Goal: Find specific page/section: Find specific page/section

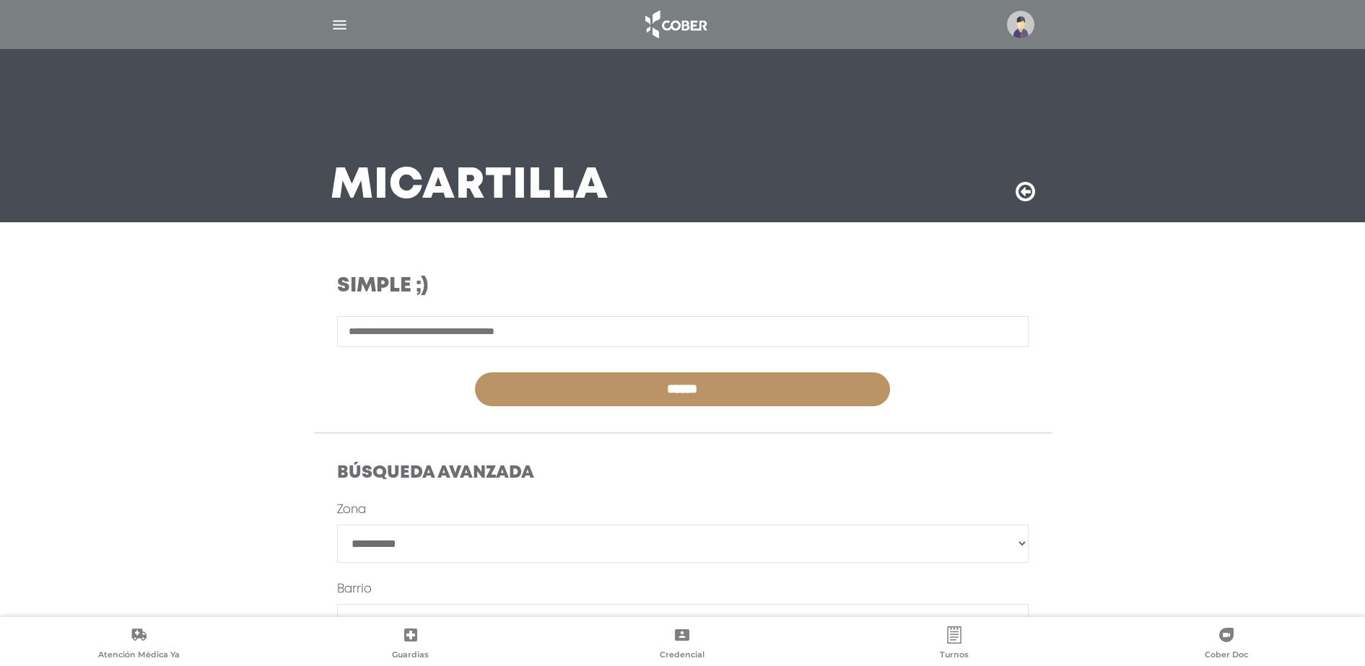
click at [344, 27] on img "button" at bounding box center [340, 25] width 18 height 18
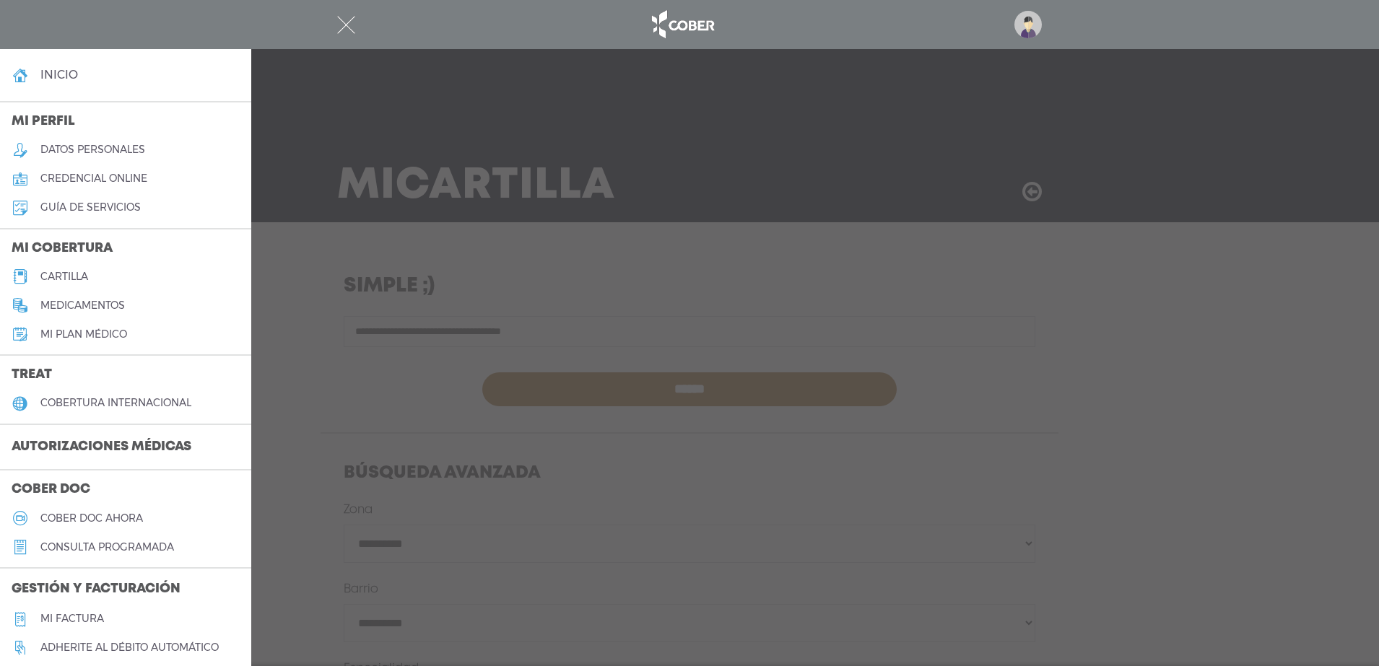
click at [87, 271] on h5 "cartilla" at bounding box center [64, 277] width 48 height 12
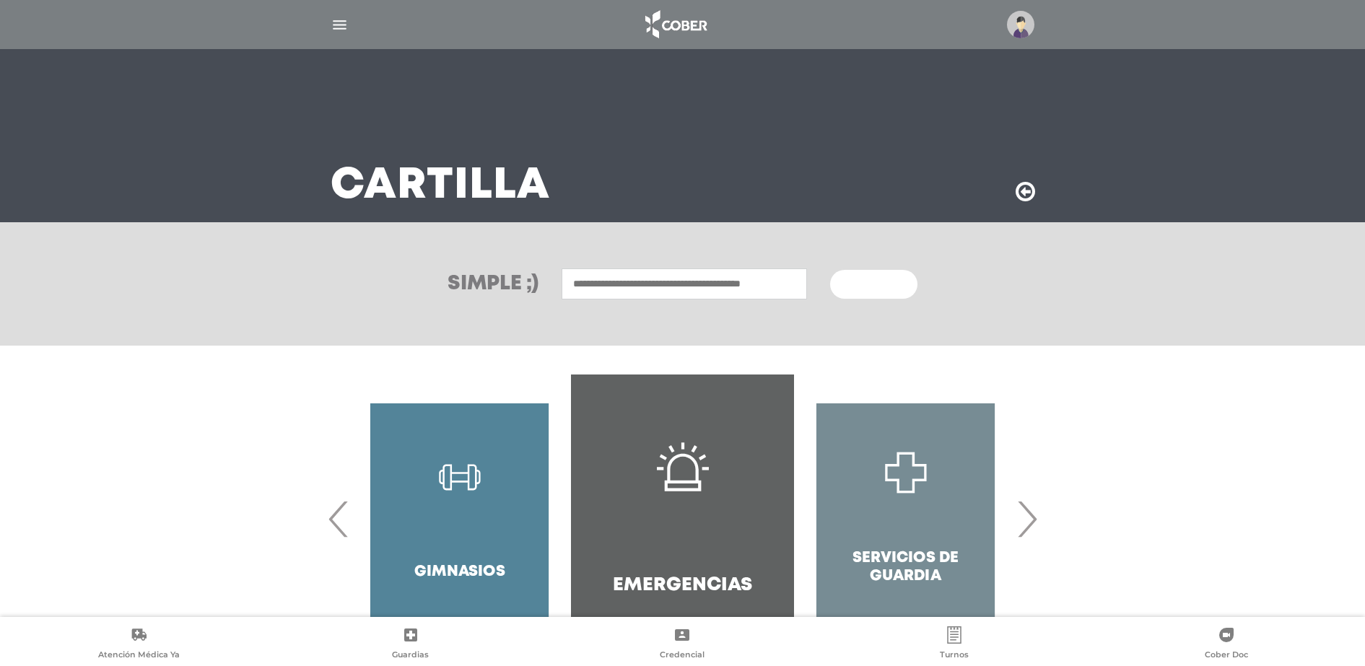
click at [596, 281] on input "text" at bounding box center [684, 284] width 245 height 31
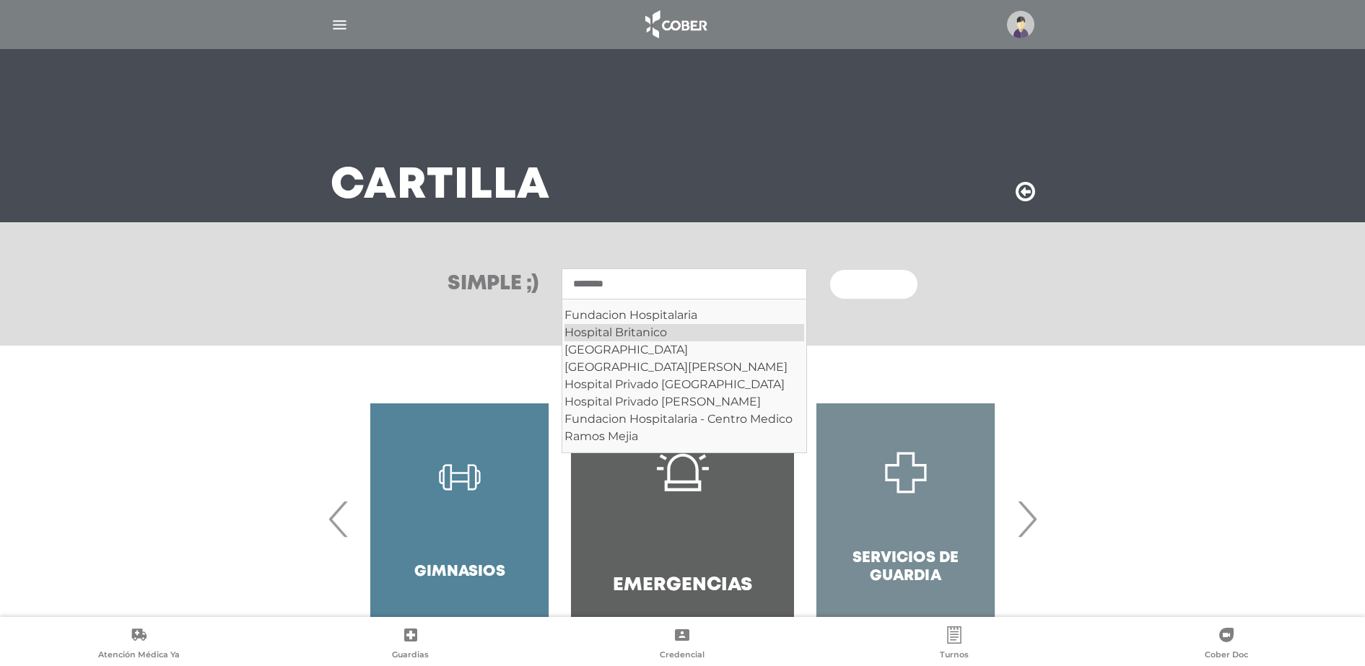
click at [616, 334] on div "Hospital Britanico" at bounding box center [685, 332] width 240 height 17
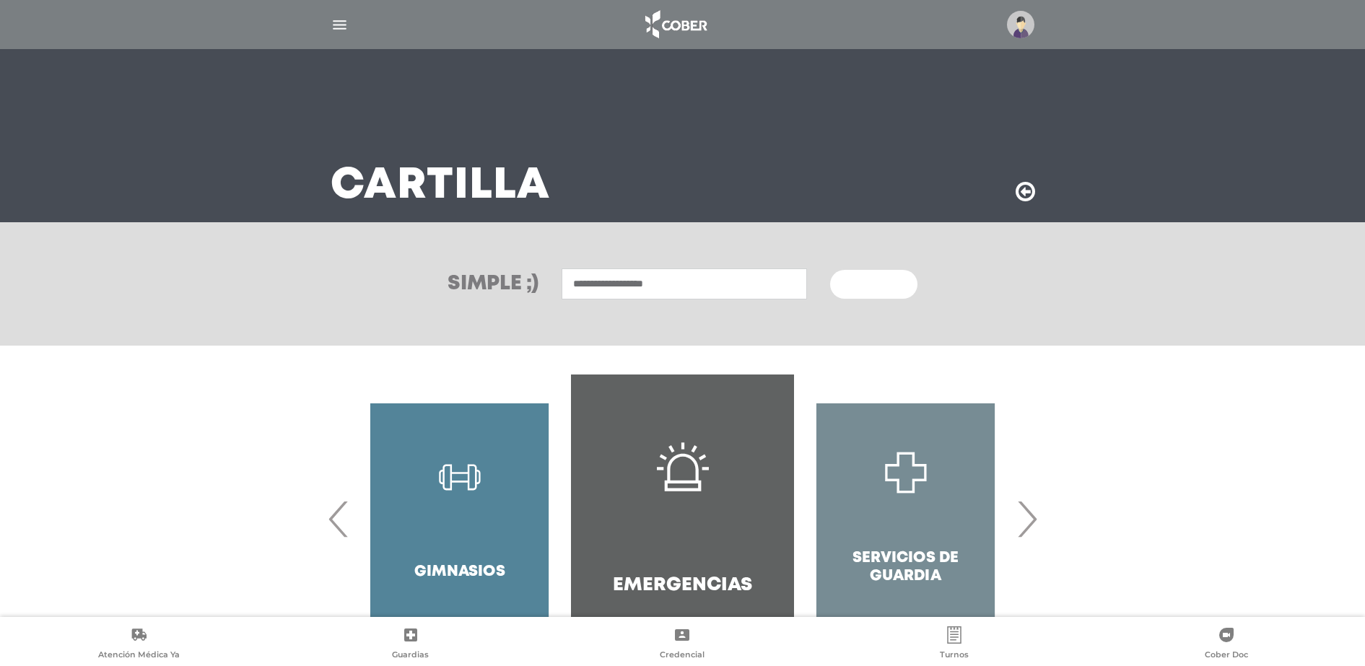
type input "**********"
click at [858, 292] on button "Buscar" at bounding box center [873, 284] width 87 height 29
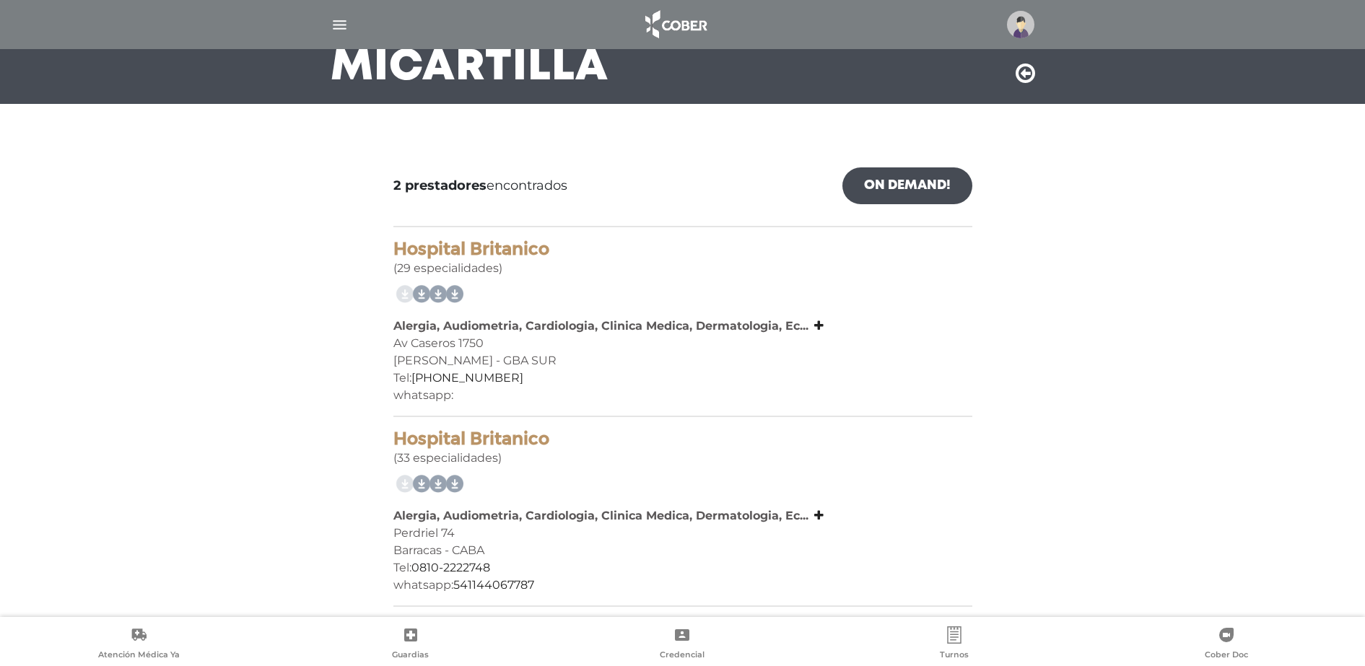
scroll to position [120, 0]
